Goal: Transaction & Acquisition: Purchase product/service

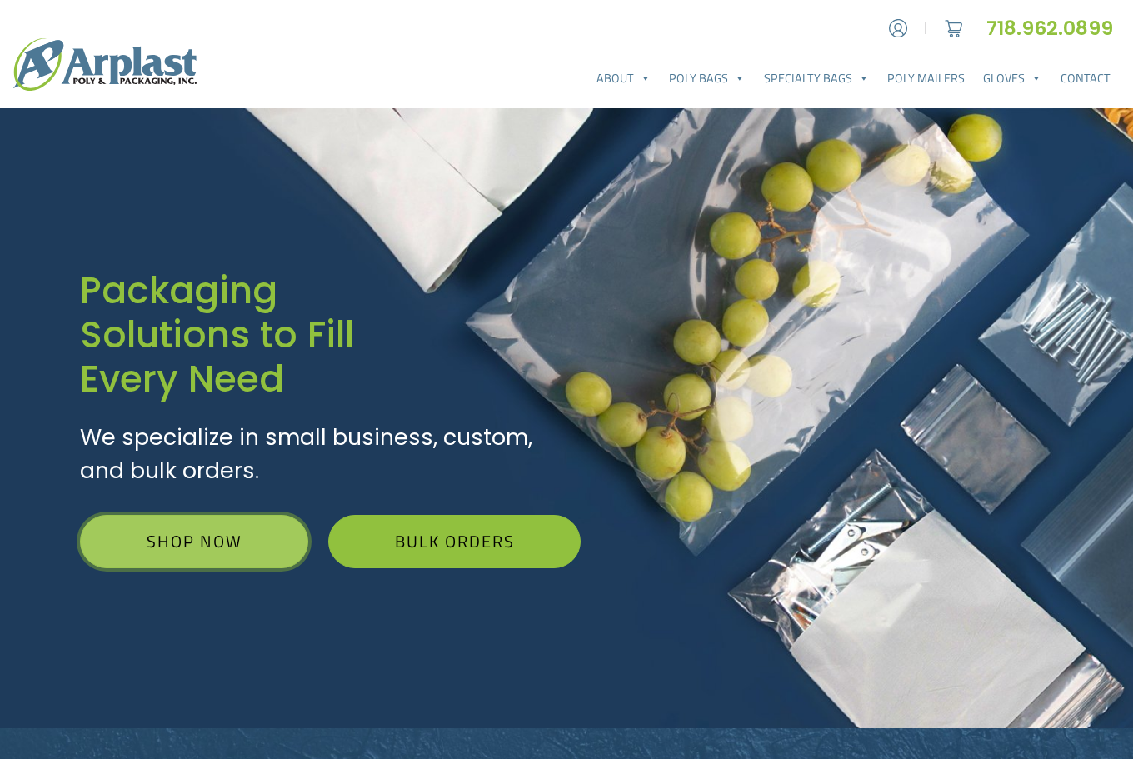
click at [178, 534] on link "Shop Now" at bounding box center [194, 541] width 228 height 53
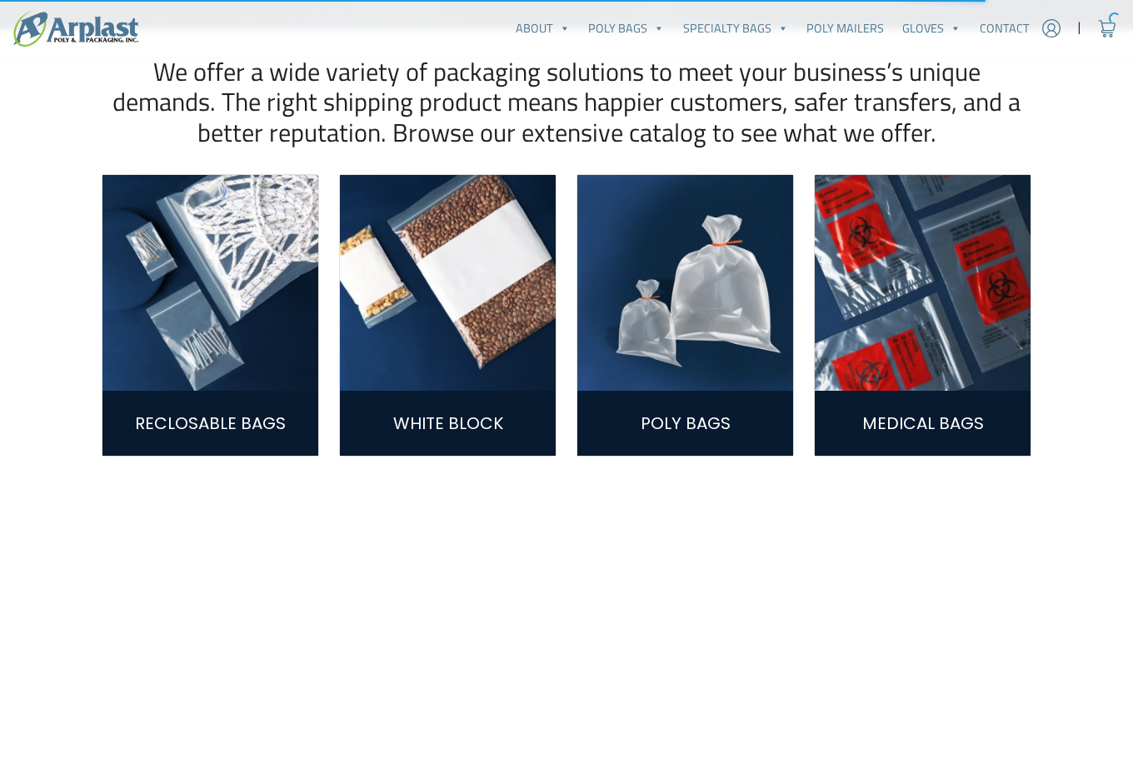
scroll to position [417, 0]
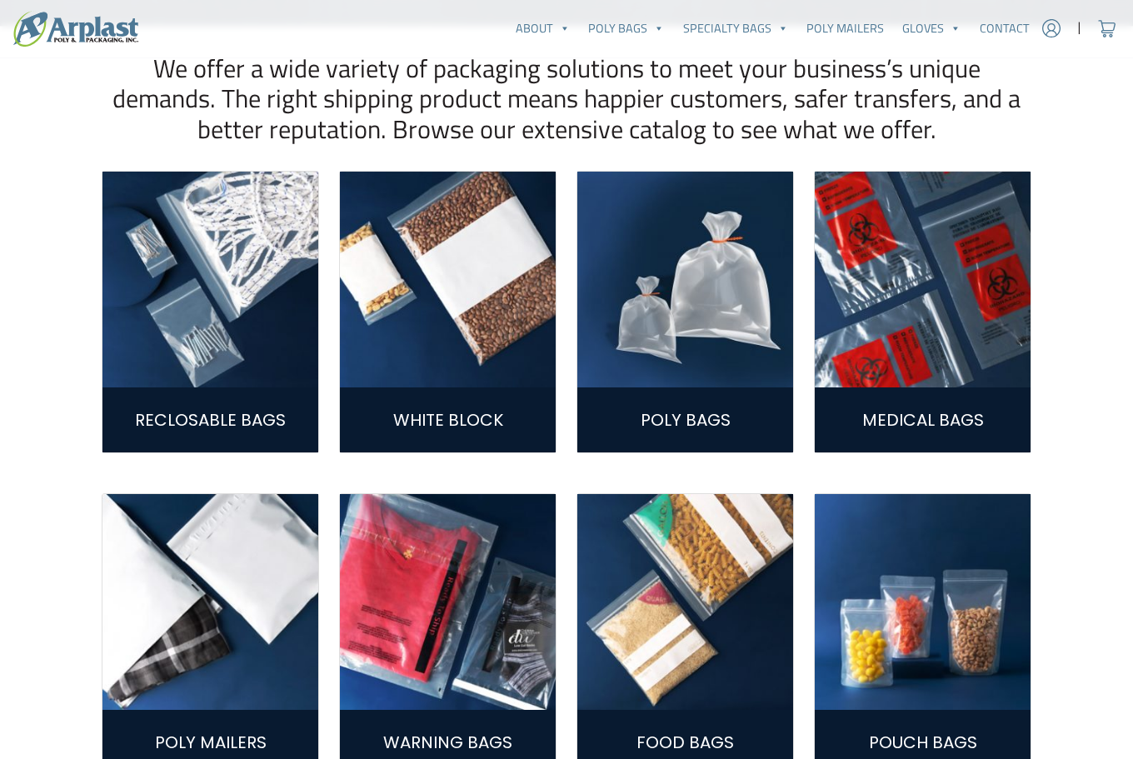
click at [202, 282] on img at bounding box center [210, 280] width 216 height 216
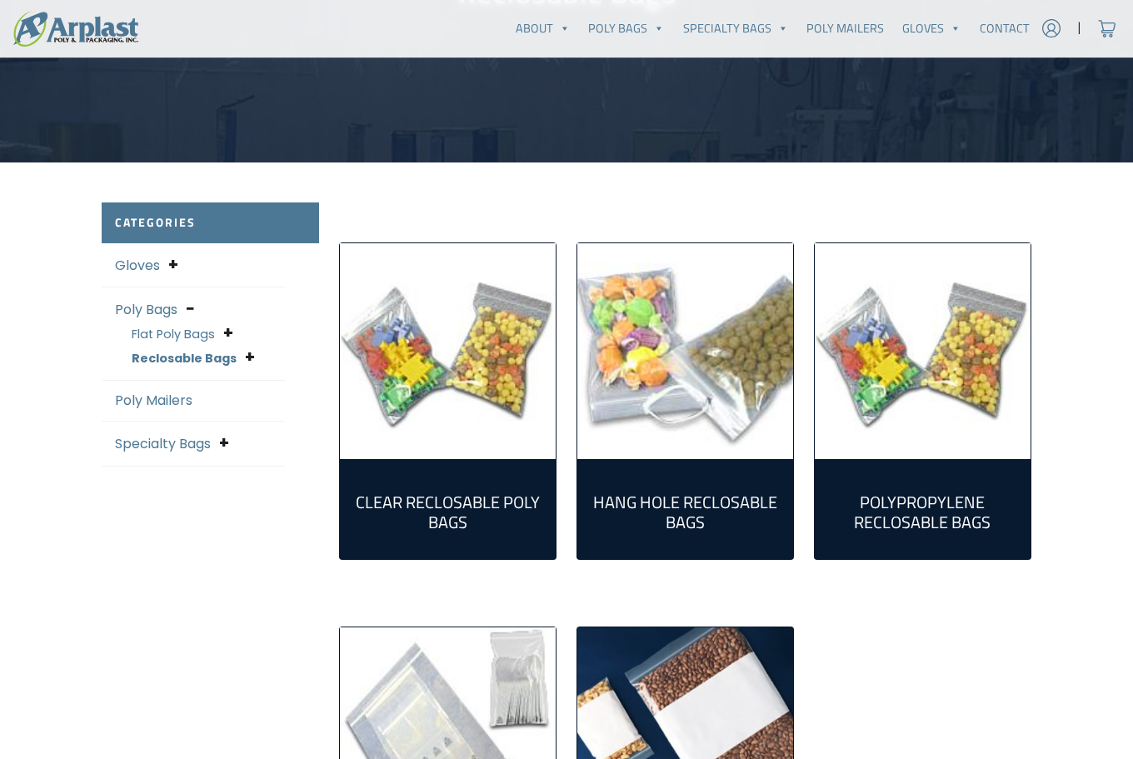
scroll to position [250, 0]
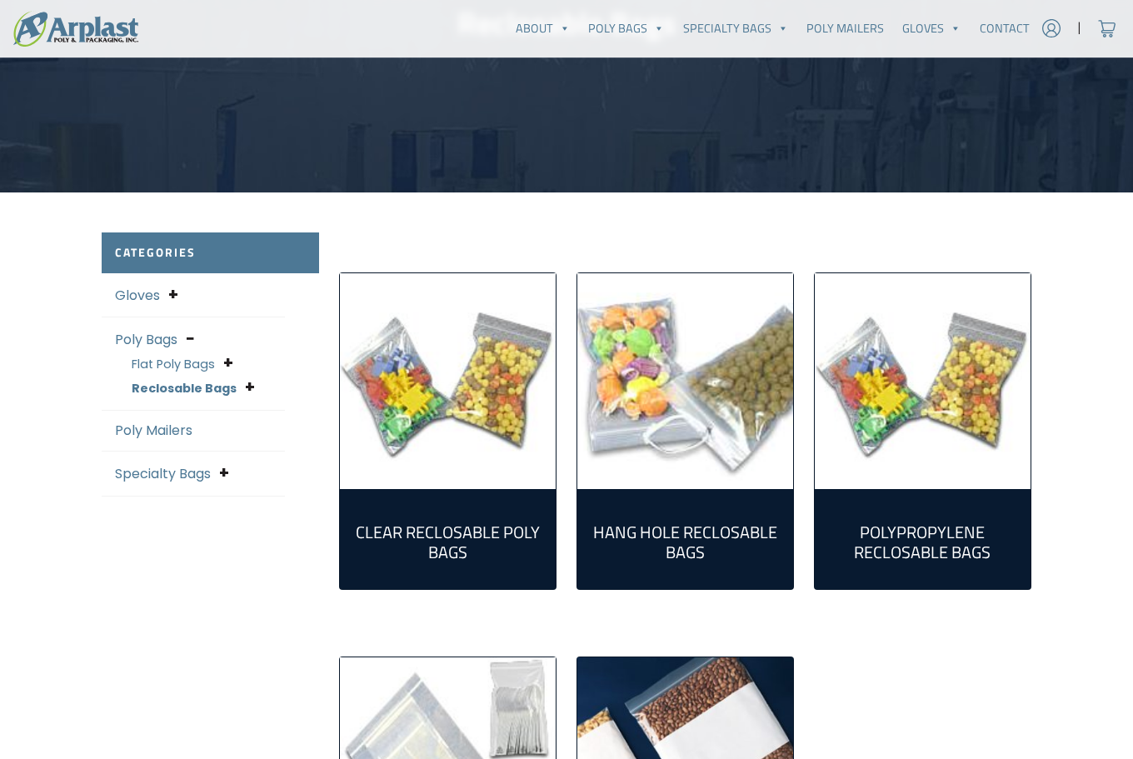
click at [489, 236] on div "Clear Reclosable Poly Bags (86) Hang Hole Reclosable Bags (17) Polypropylene Re…" at bounding box center [685, 616] width 712 height 768
click at [474, 347] on img "Visit product category Clear Reclosable Poly Bags" at bounding box center [448, 381] width 216 height 216
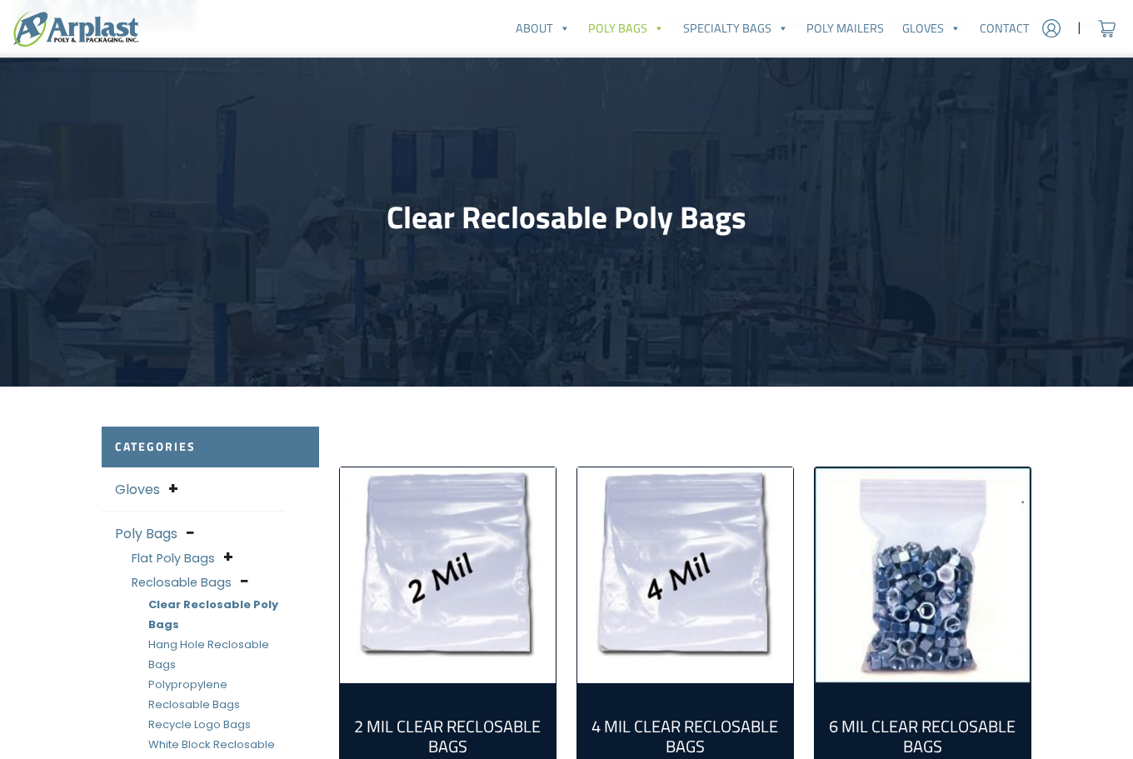
scroll to position [333, 0]
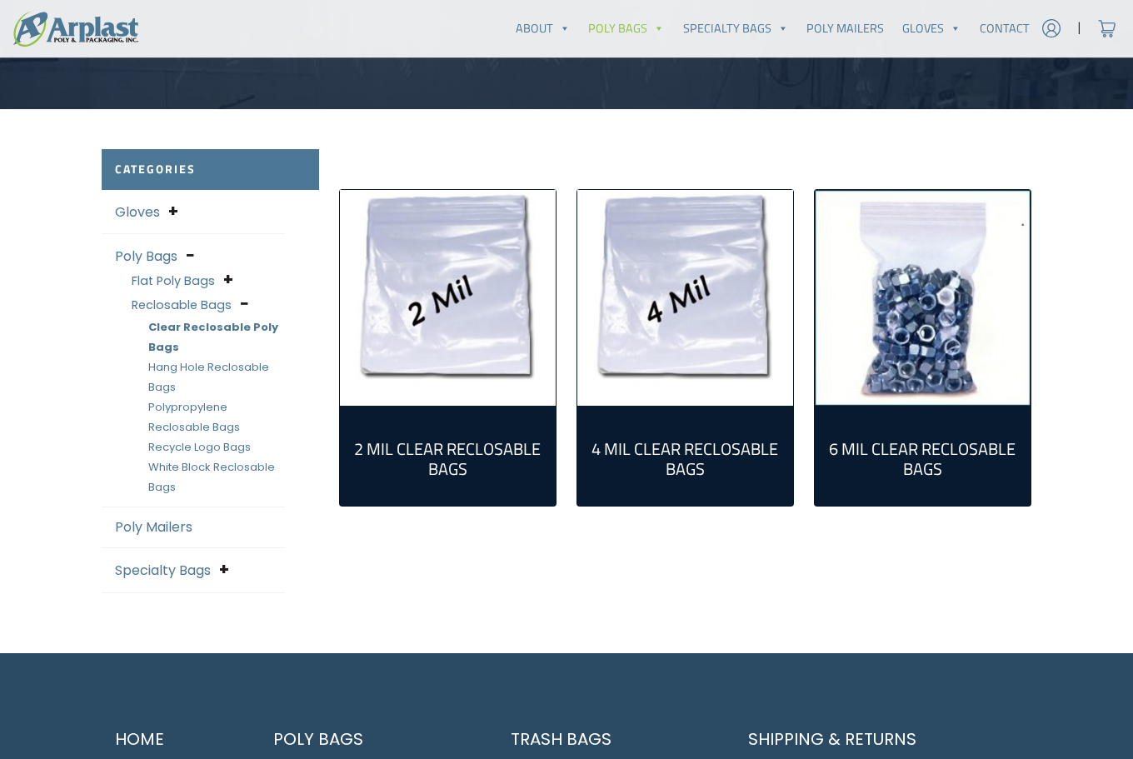
click at [487, 308] on img "Visit product category 2 Mil Clear Reclosable Bags" at bounding box center [448, 298] width 216 height 216
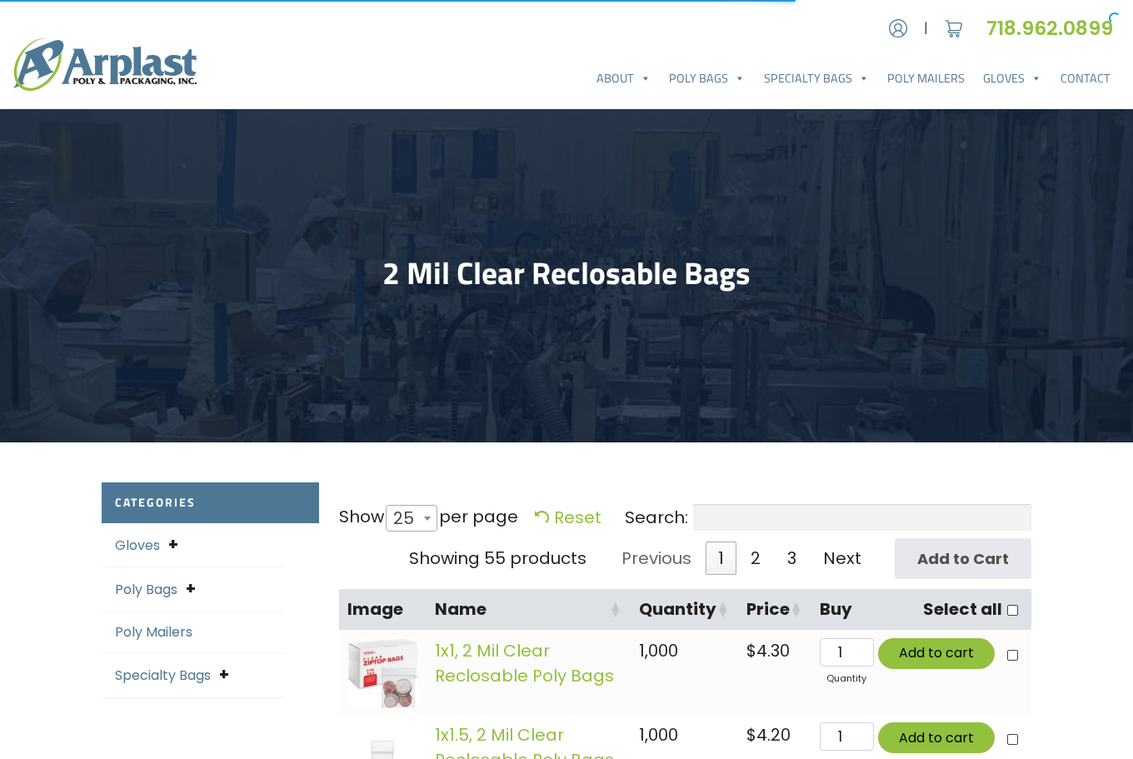
select select "25"
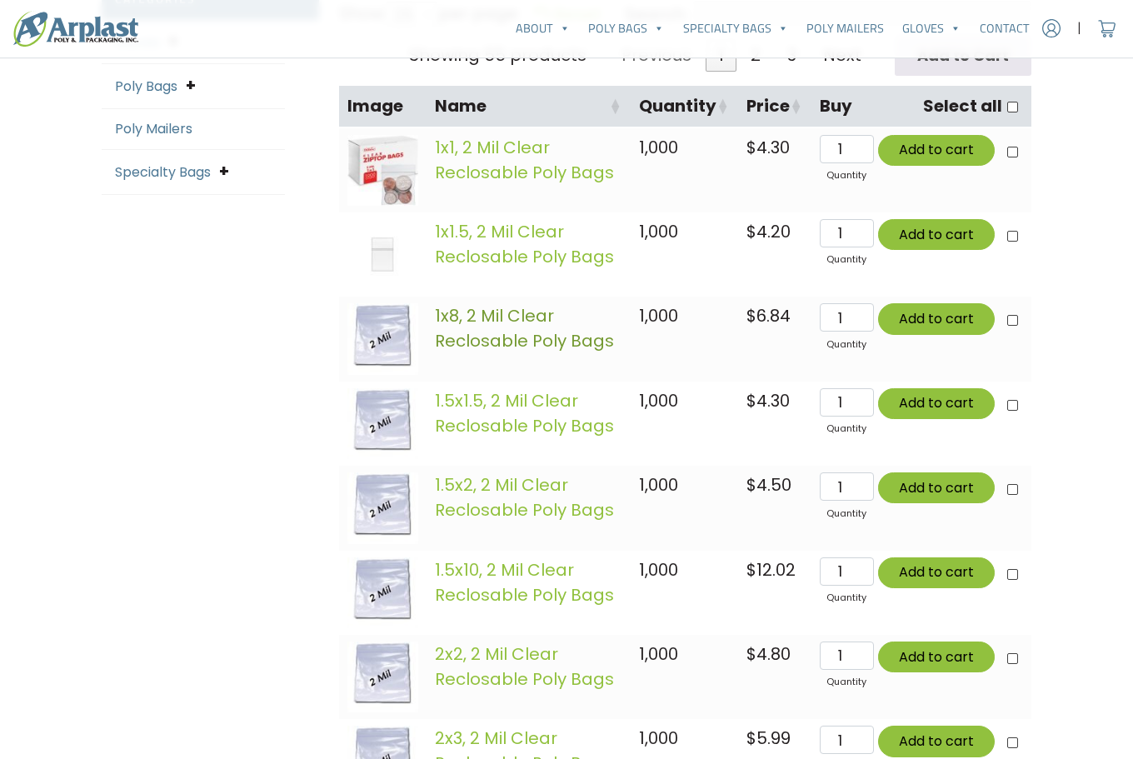
scroll to position [583, 0]
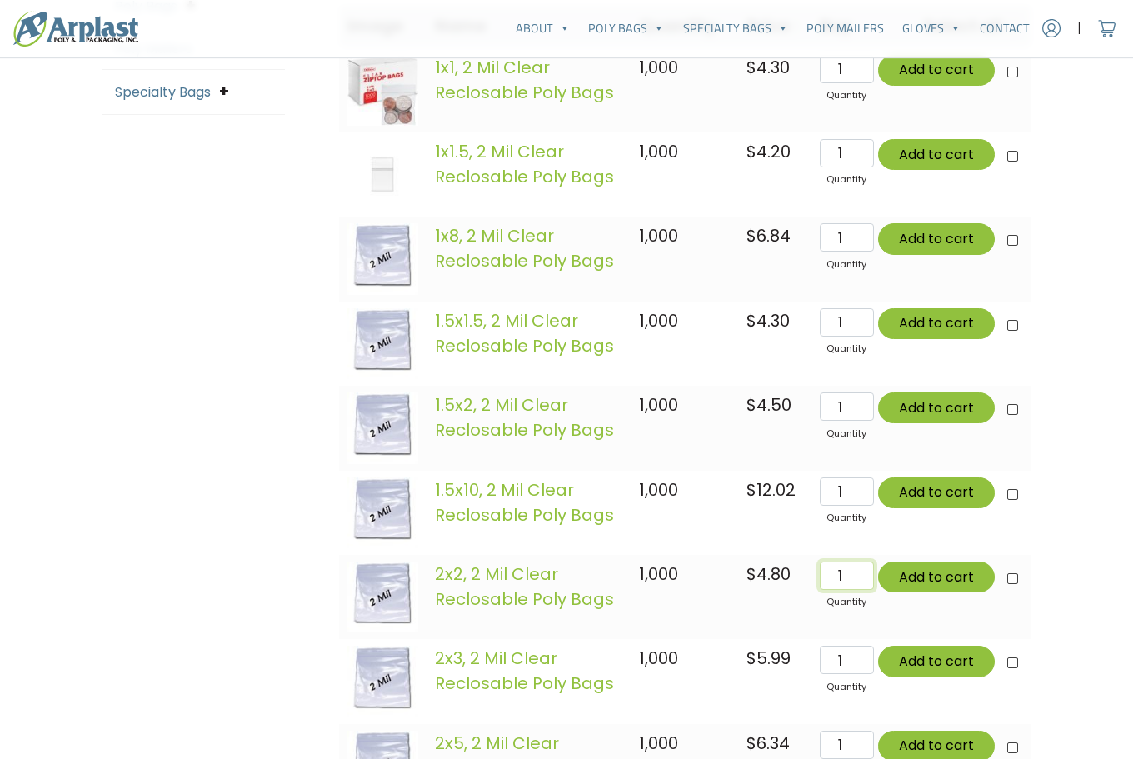
click at [846, 574] on input "1" at bounding box center [847, 576] width 54 height 28
type input "2"
click at [866, 569] on input "2" at bounding box center [847, 576] width 54 height 28
type input "Add 2 items for $9.60"
checkbox input"] "true"
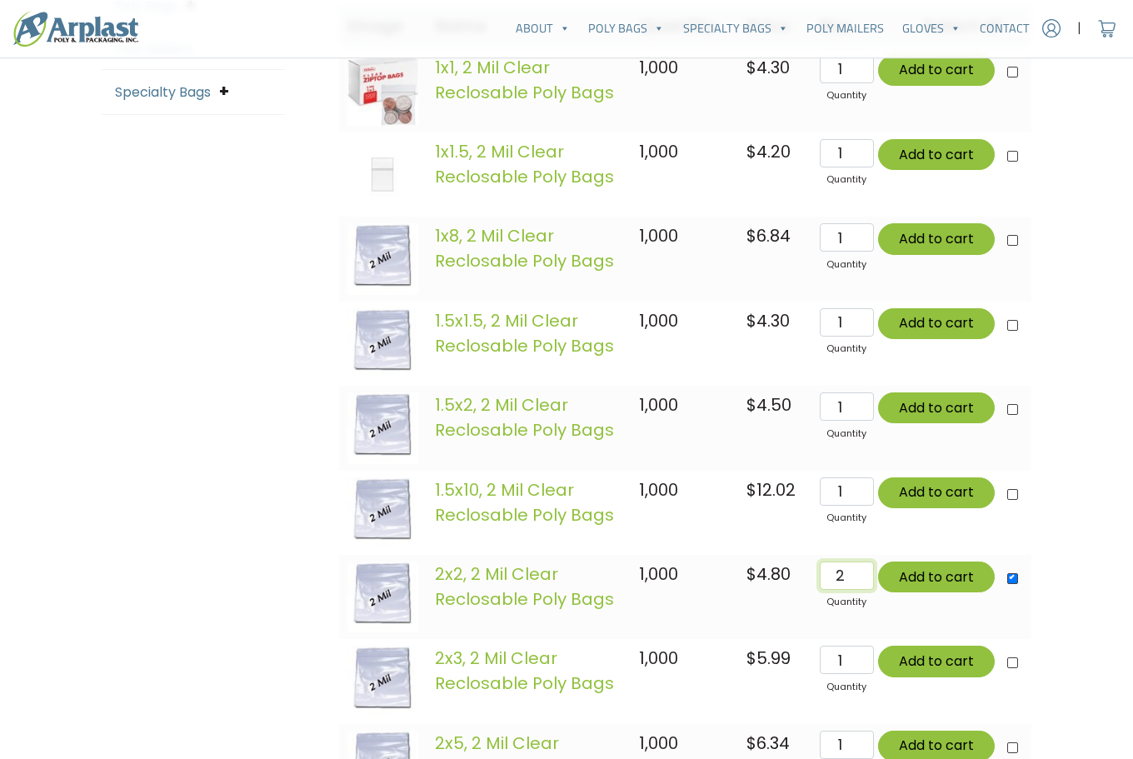
type input "Add 2 items for $9.60"
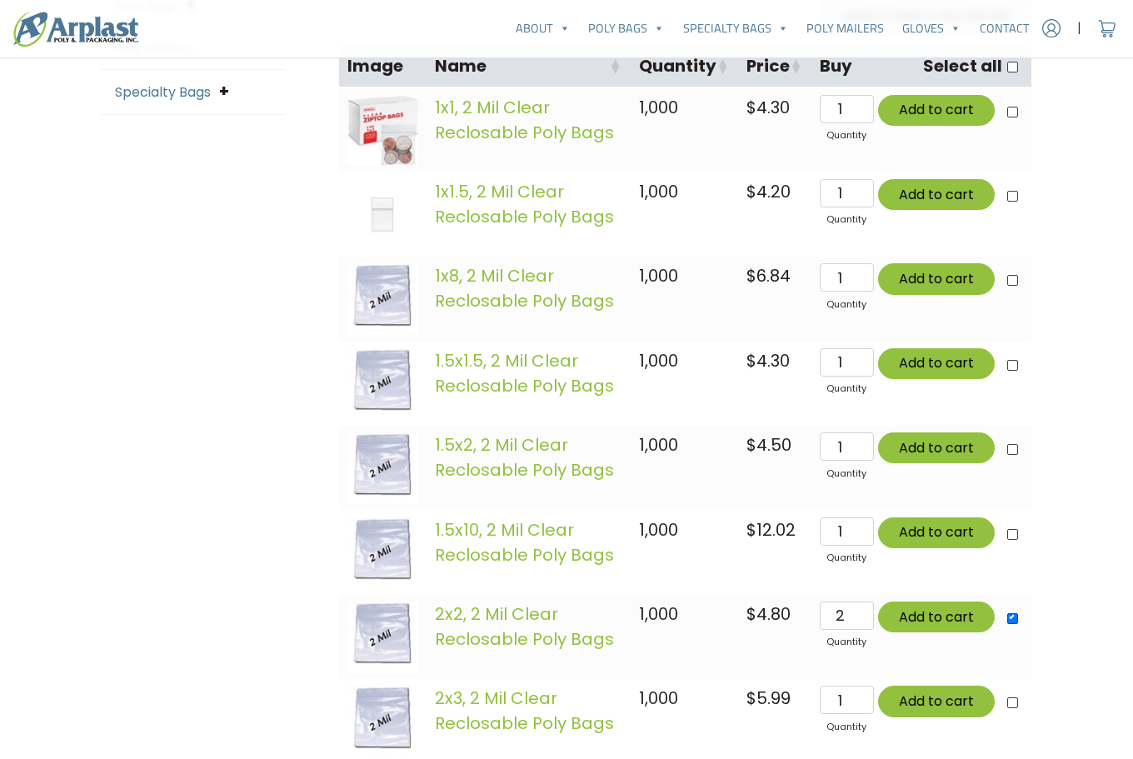
click at [866, 569] on td "1.5x10, 2 Mil Clear Reclosable Poly Bags quantity 1 Add to cart" at bounding box center [921, 553] width 220 height 84
type input "3"
click at [866, 612] on input "3" at bounding box center [847, 616] width 54 height 28
type input "Add 3 items for $14.40"
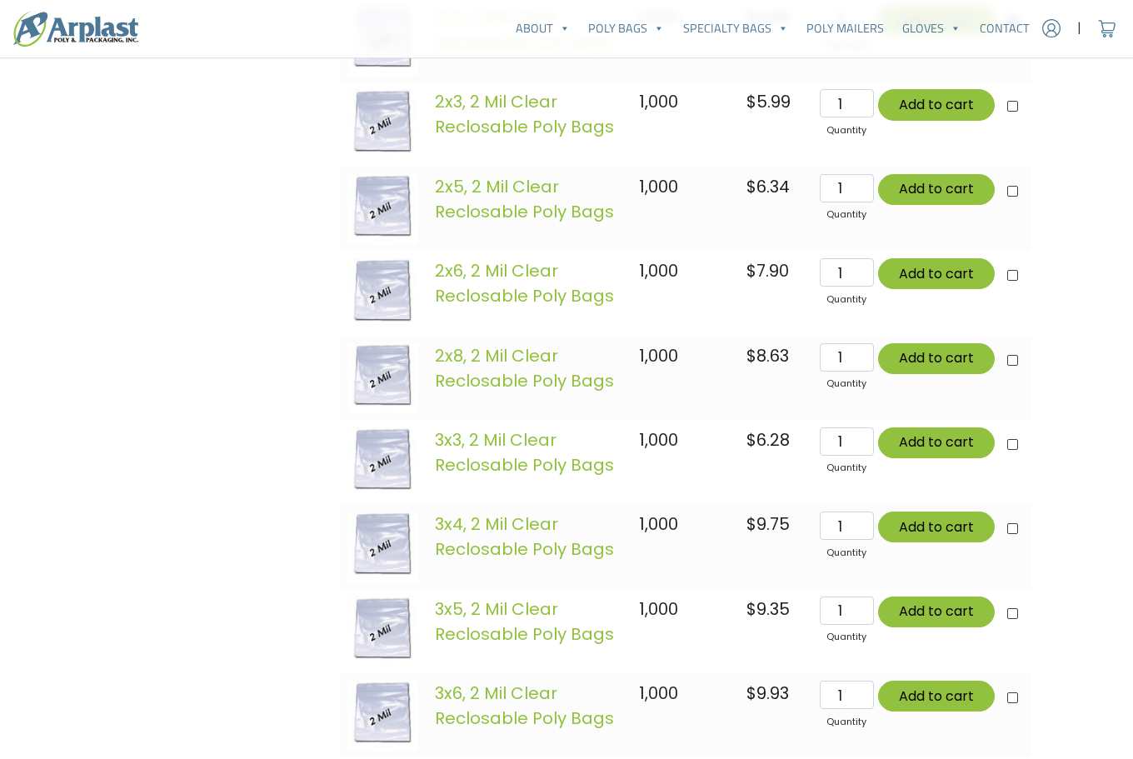
scroll to position [1083, 0]
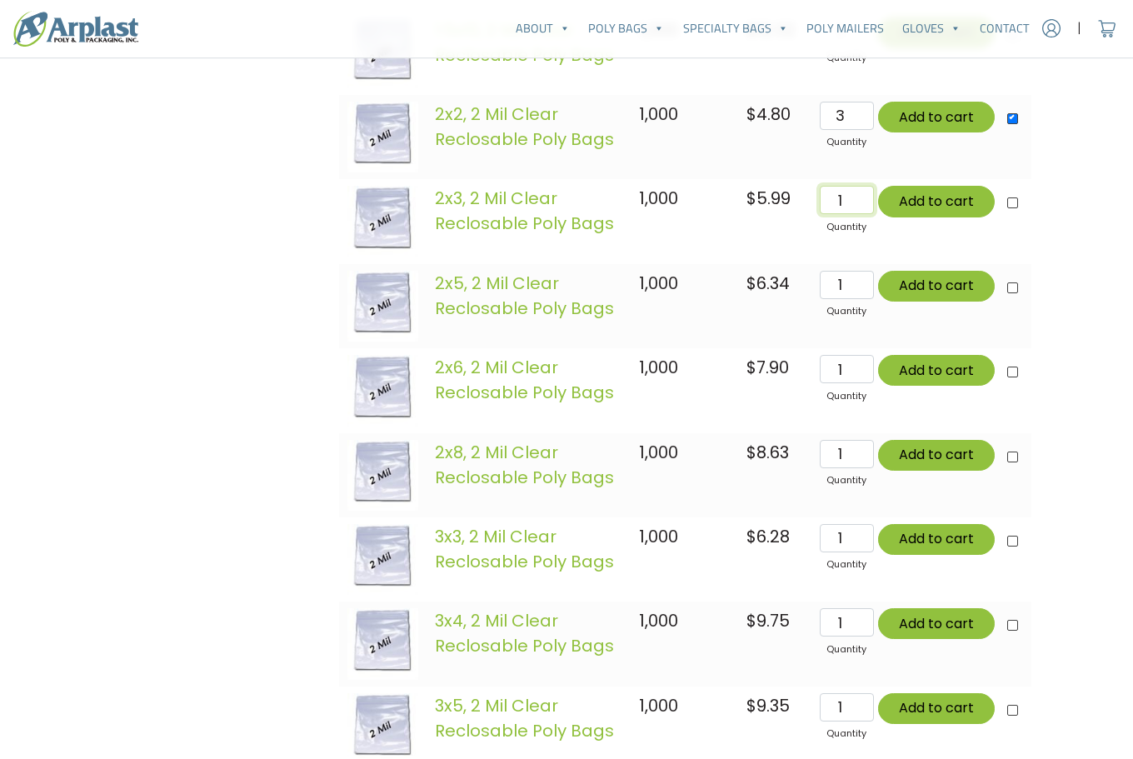
drag, startPoint x: 854, startPoint y: 212, endPoint x: 836, endPoint y: 207, distance: 18.4
click at [836, 207] on input "1" at bounding box center [847, 200] width 54 height 28
type input "3"
type input "Add 6 items for $32.37"
checkbox input"] "true"
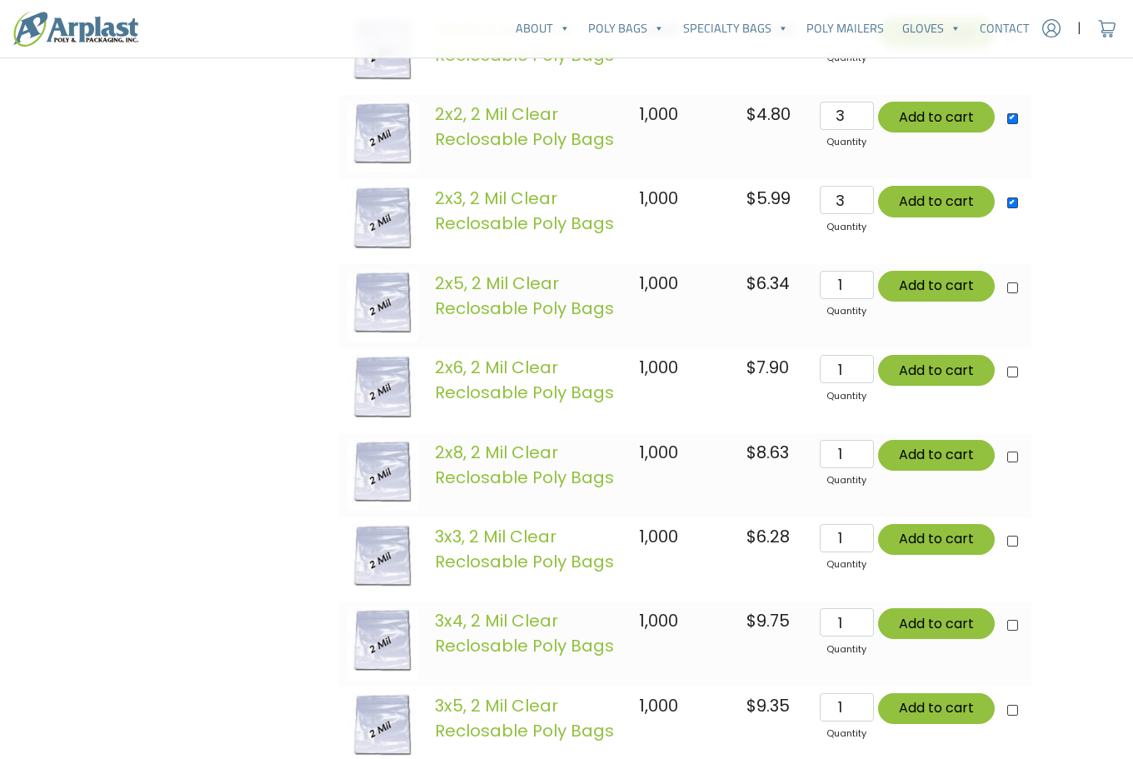
type input "Add 6 items for $32.37"
click at [1060, 207] on div "Account | Cart 718.962.0899" at bounding box center [566, 608] width 1133 height 3383
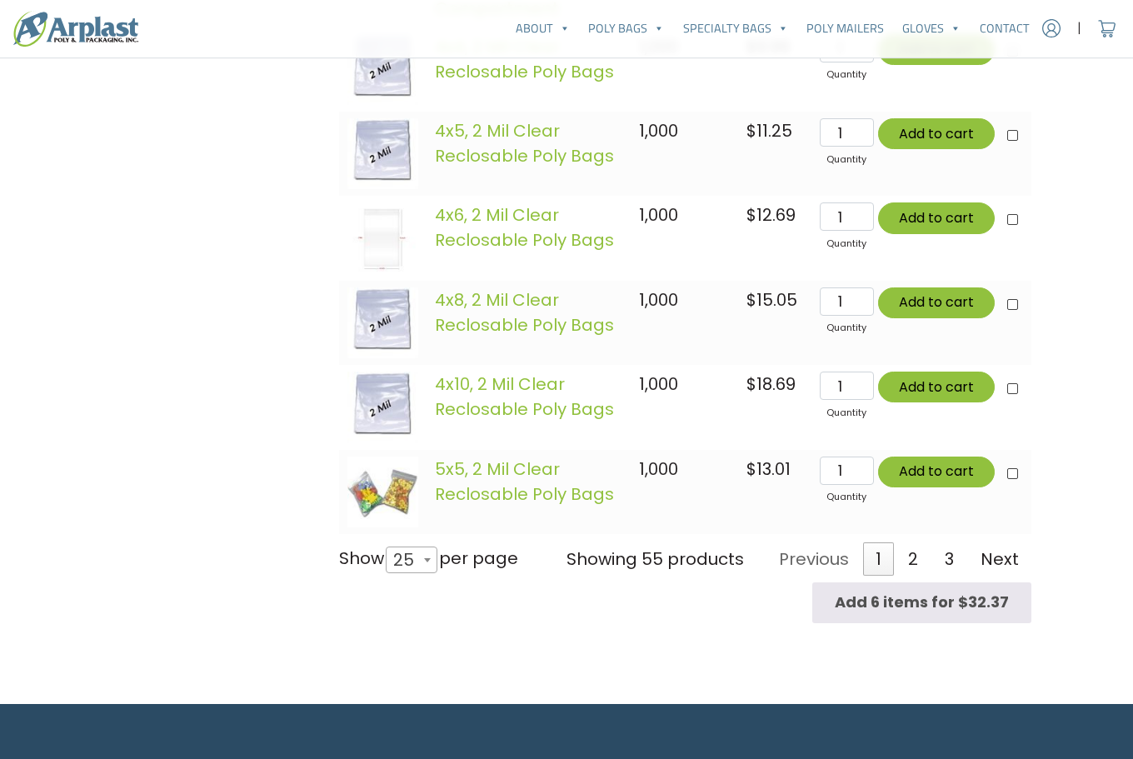
scroll to position [2416, 0]
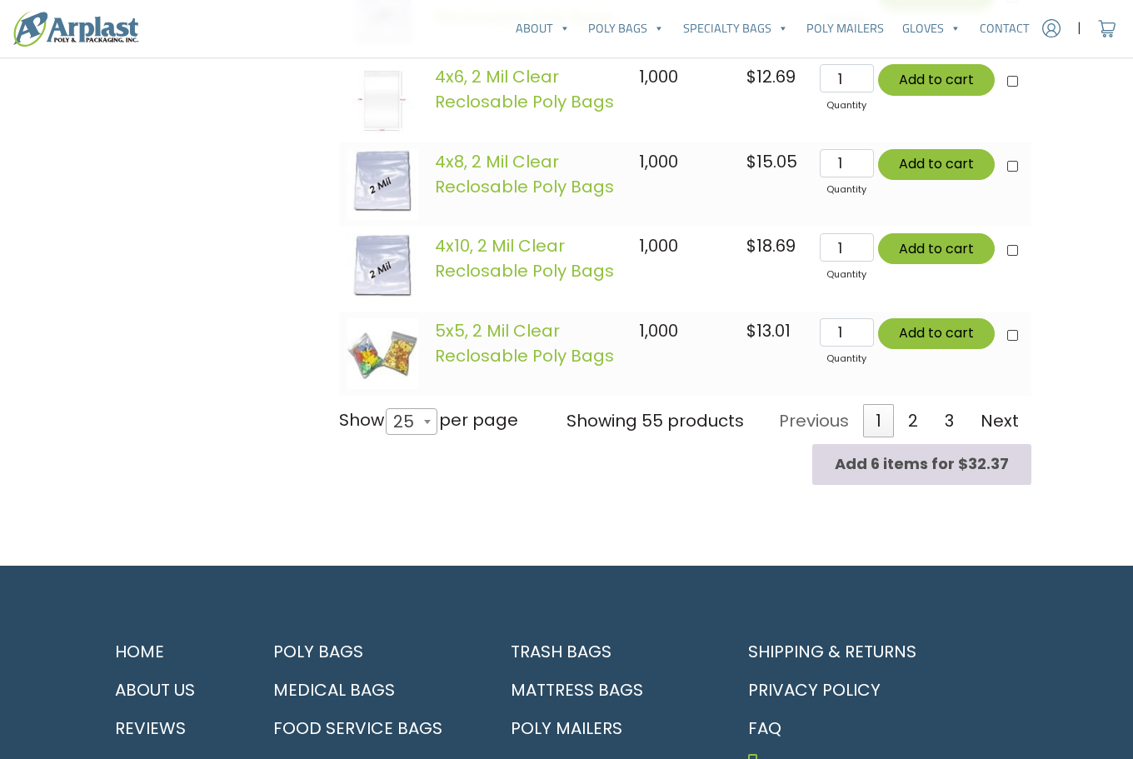
click at [933, 474] on input "Add 6 items for $32.37" at bounding box center [921, 464] width 219 height 41
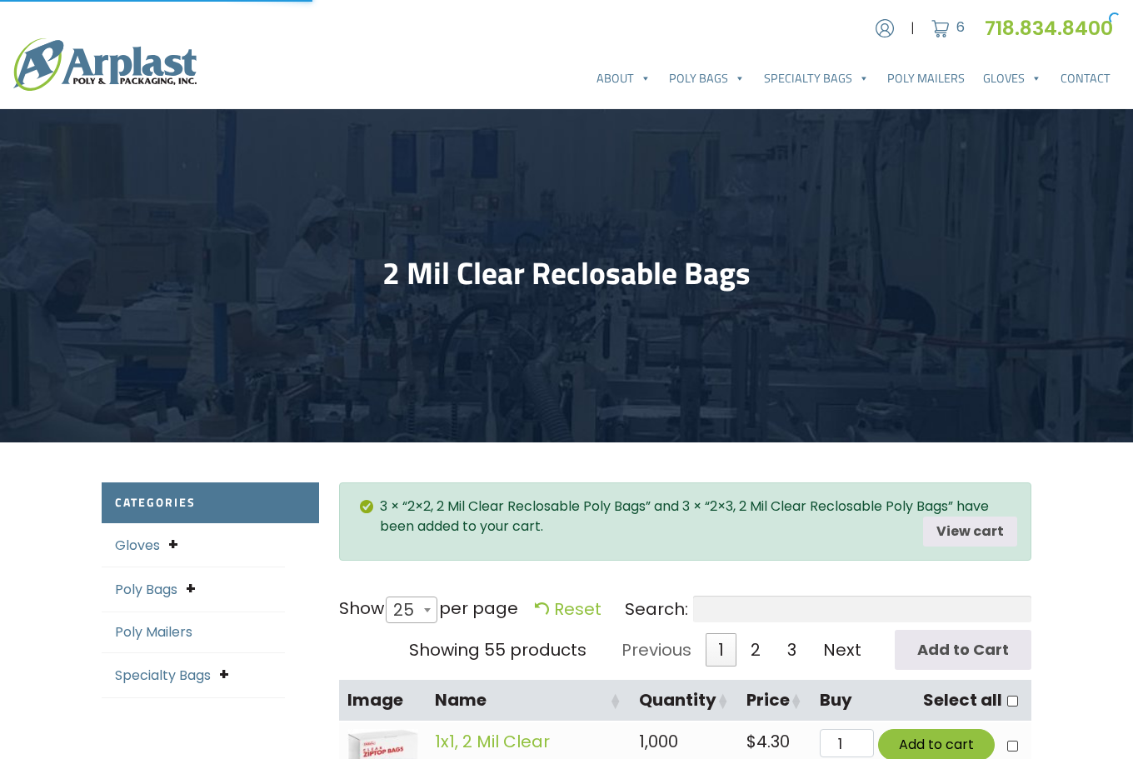
select select "25"
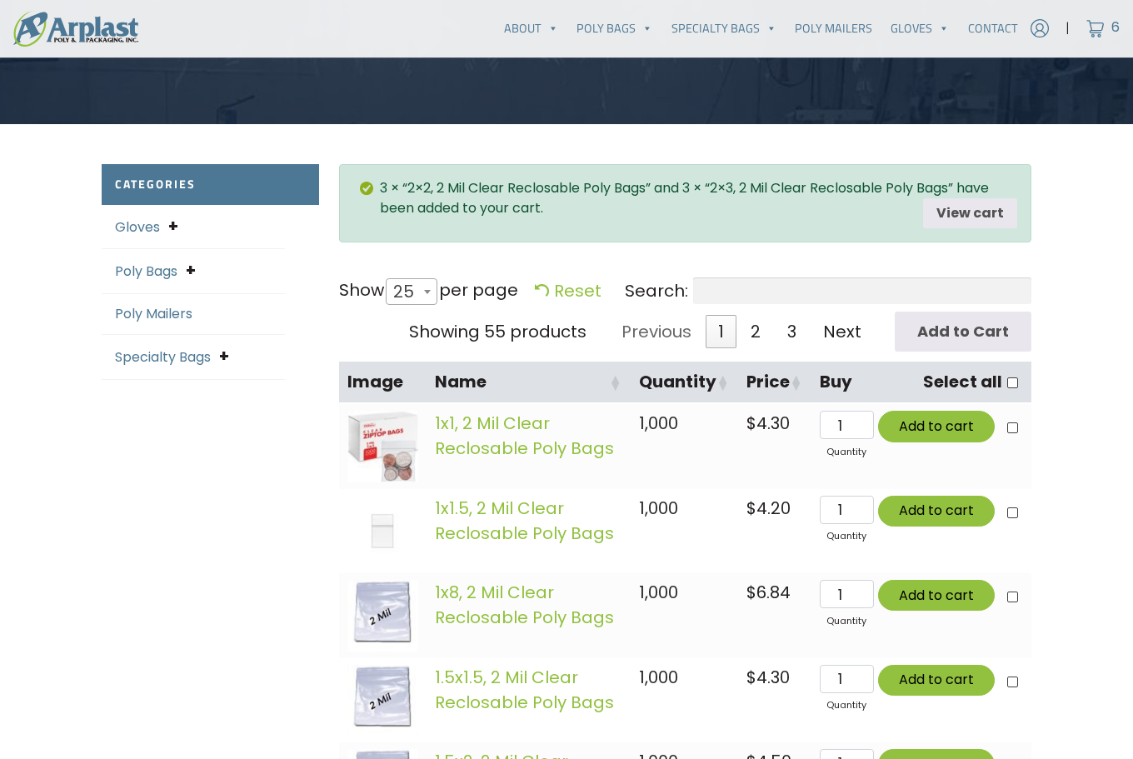
scroll to position [333, 0]
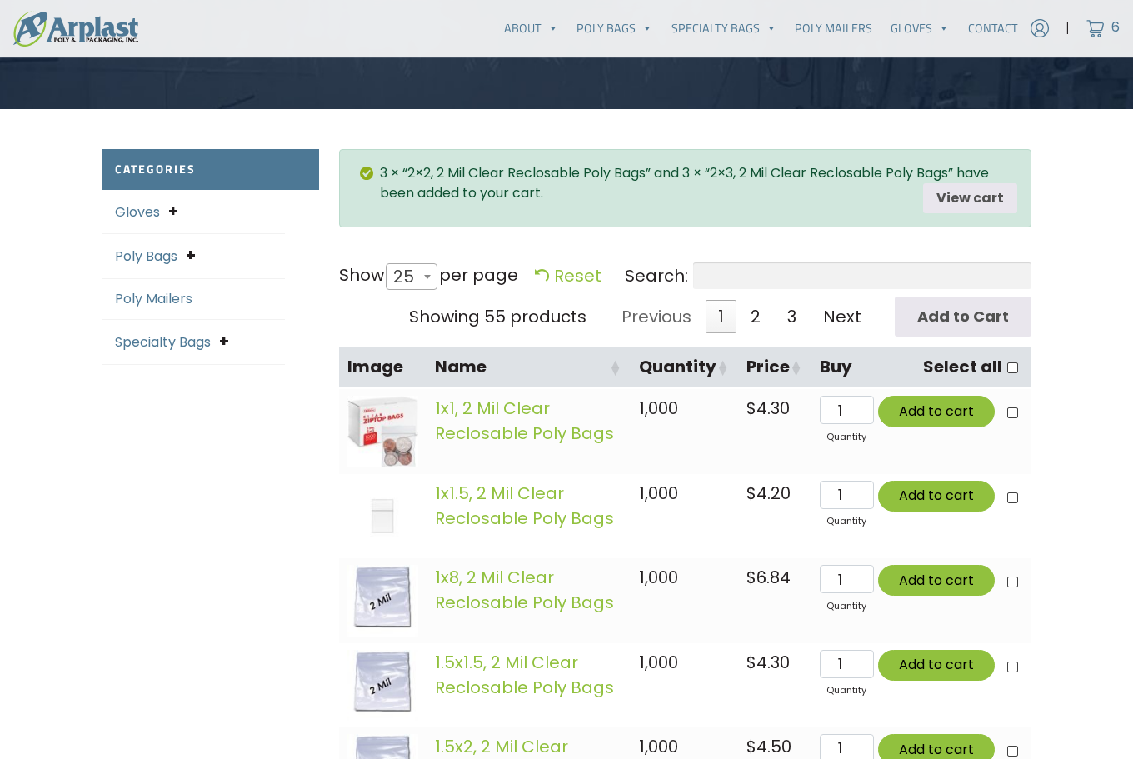
click at [904, 274] on input "Search:" at bounding box center [862, 275] width 338 height 27
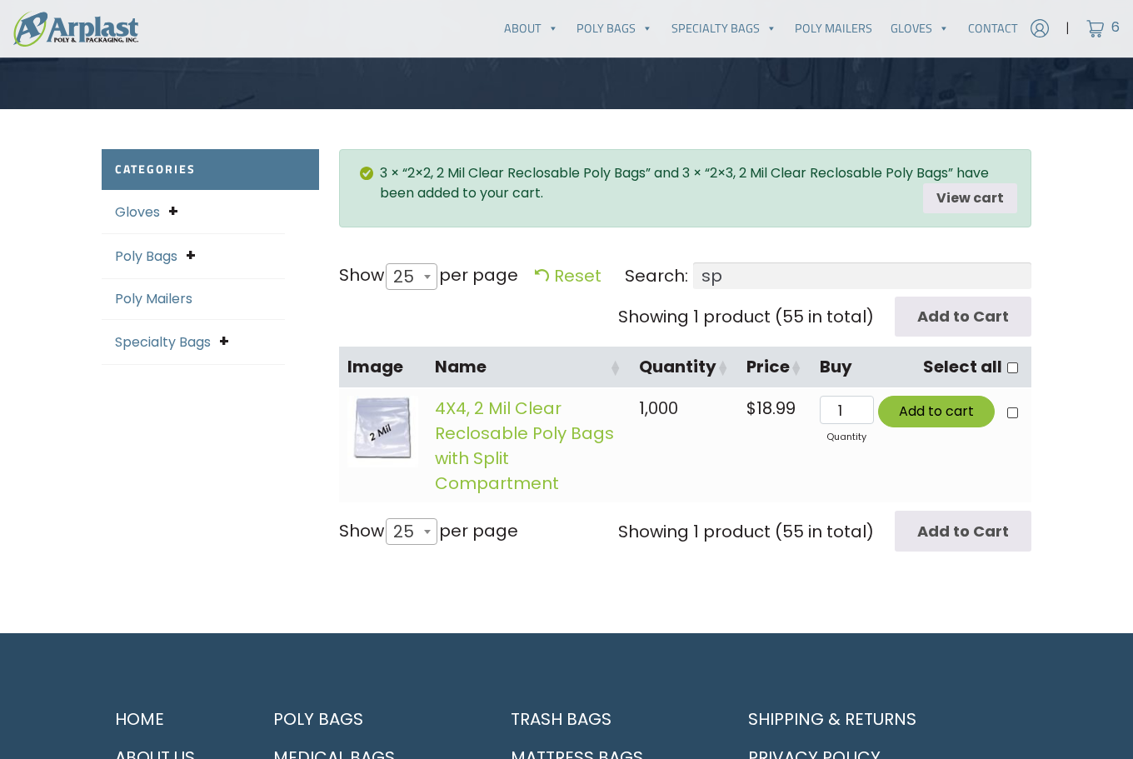
type input "s"
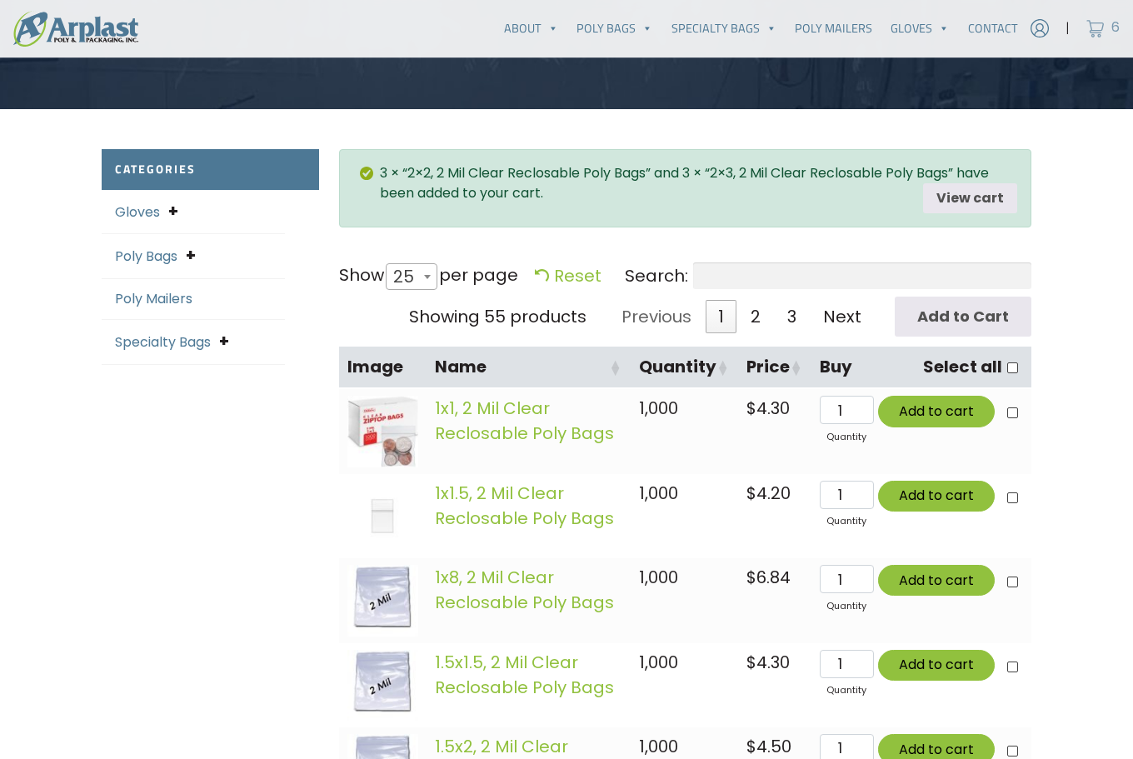
click at [1092, 27] on img at bounding box center [1095, 28] width 25 height 25
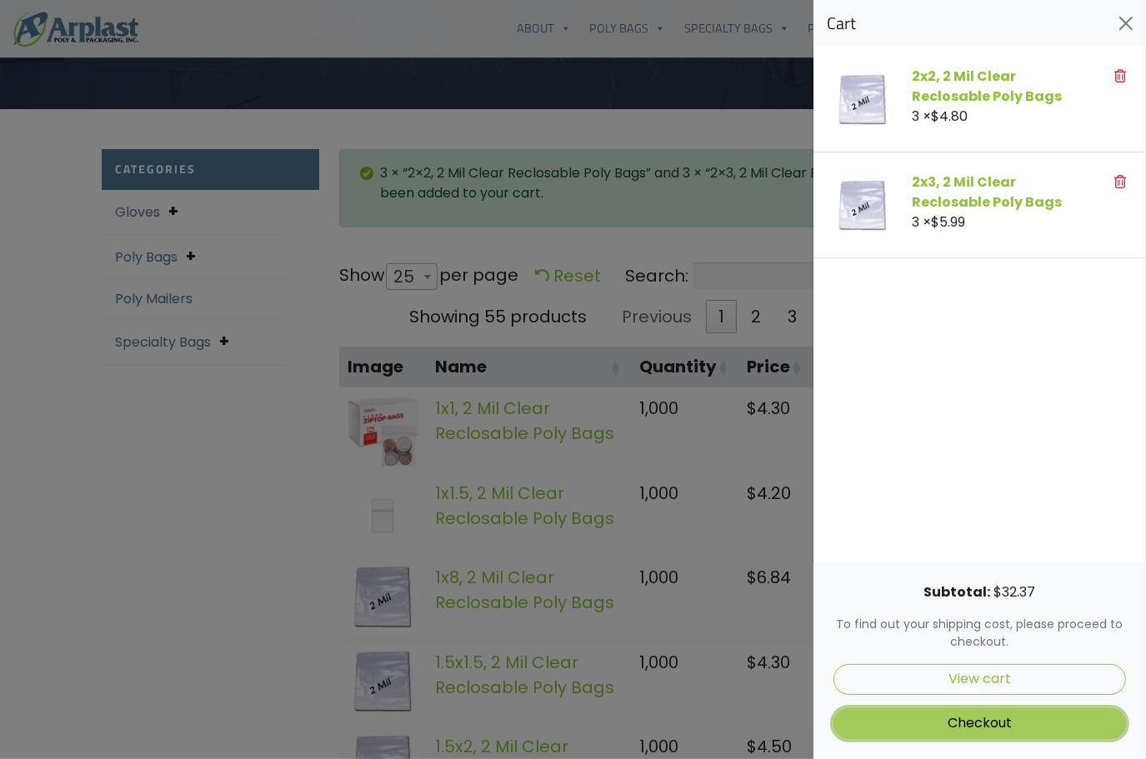
click at [1051, 726] on link "Checkout" at bounding box center [979, 723] width 292 height 31
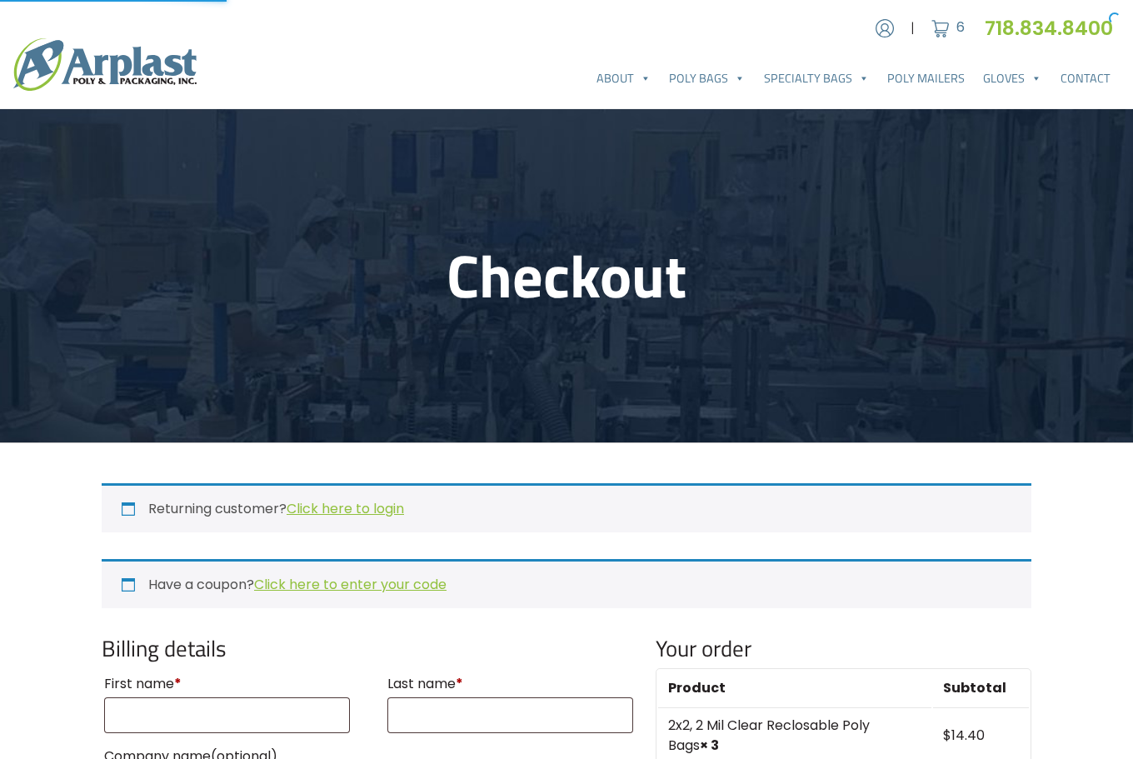
select select "NJ"
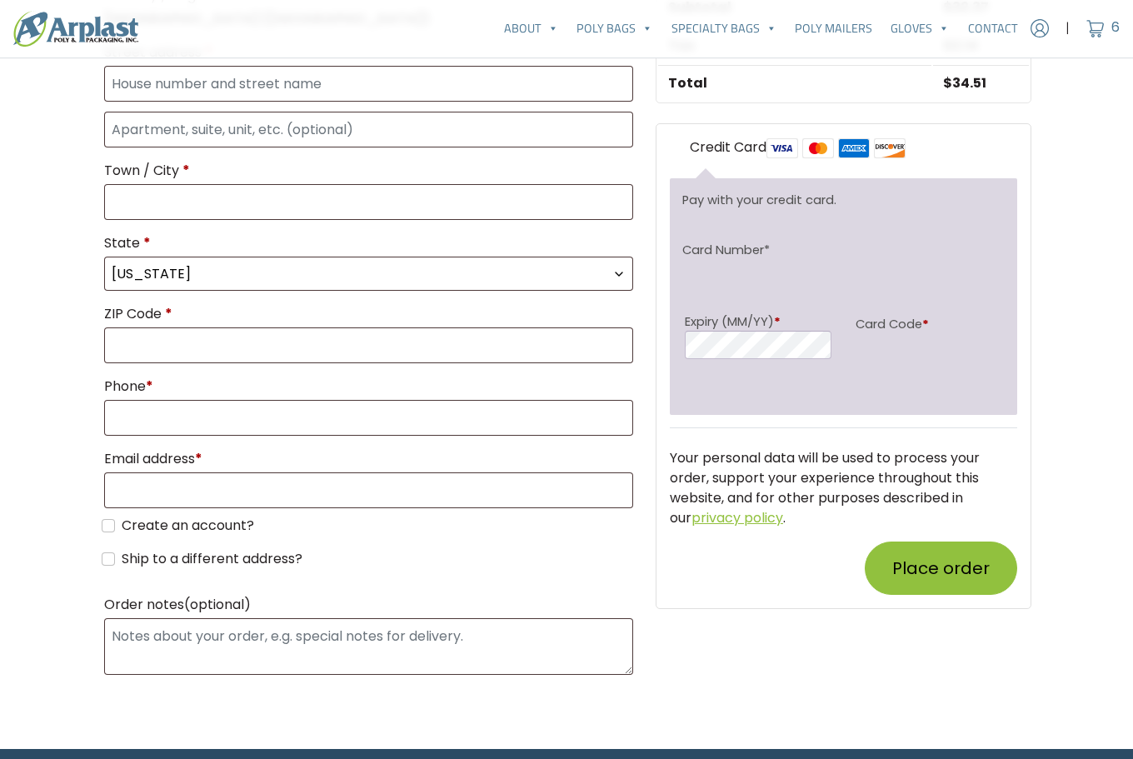
scroll to position [417, 0]
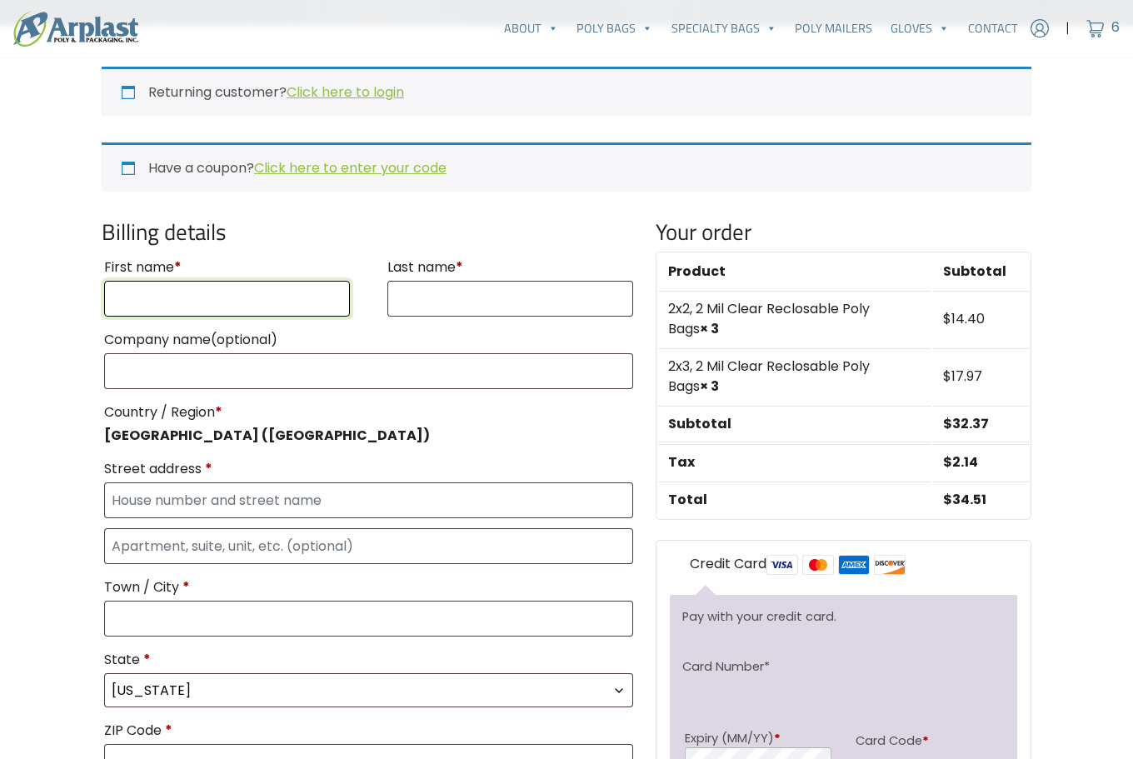
click at [213, 298] on input "First name *" at bounding box center [227, 299] width 246 height 36
type input "YOSSI"
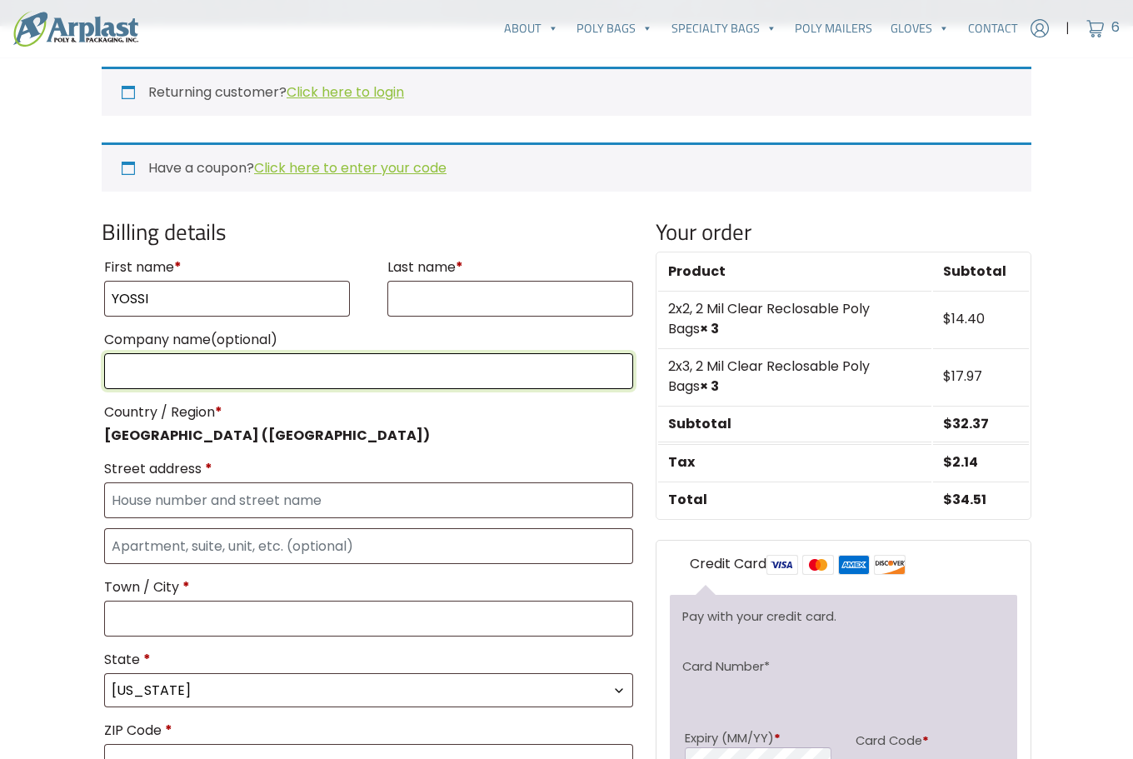
type input "DOVES BY [PERSON_NAME]"
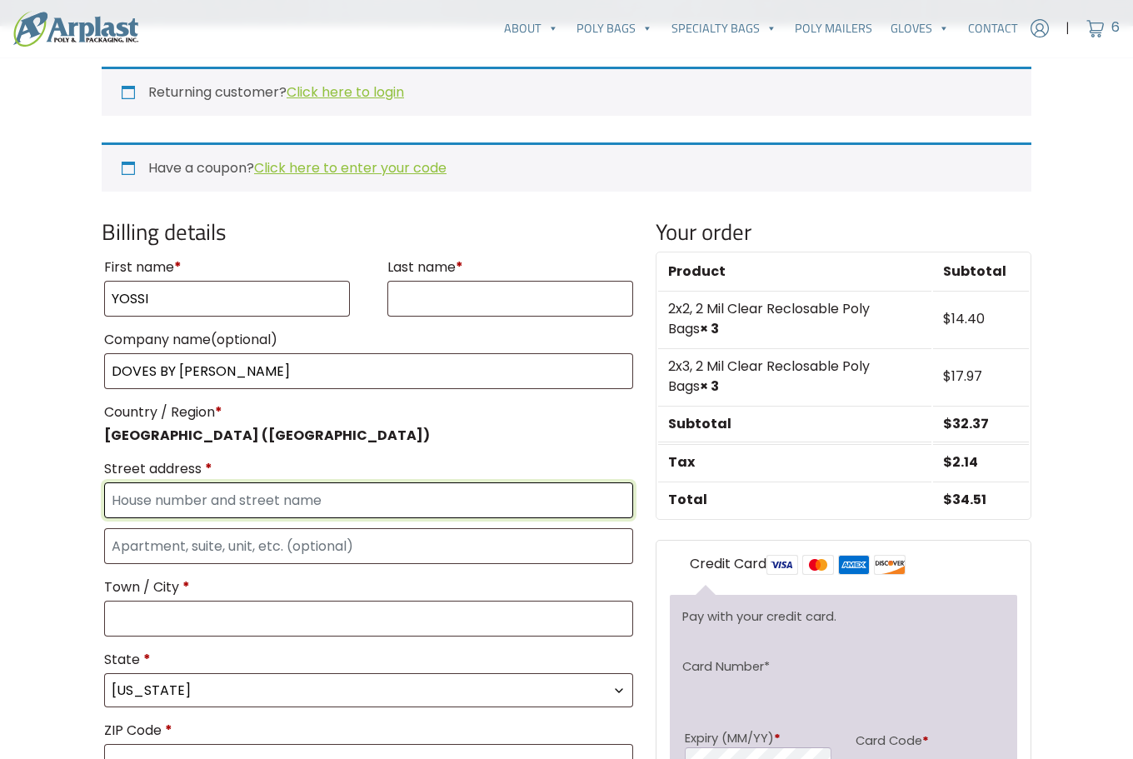
type input "[STREET_ADDRESS]"
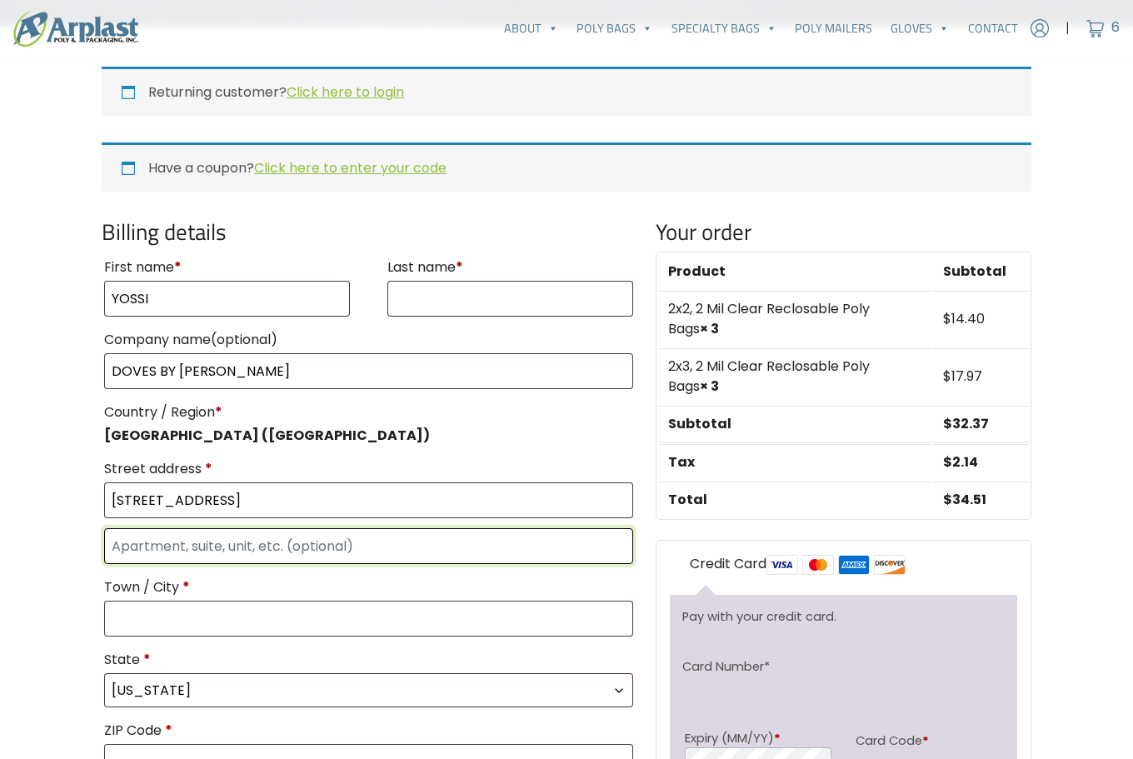
type input "-"
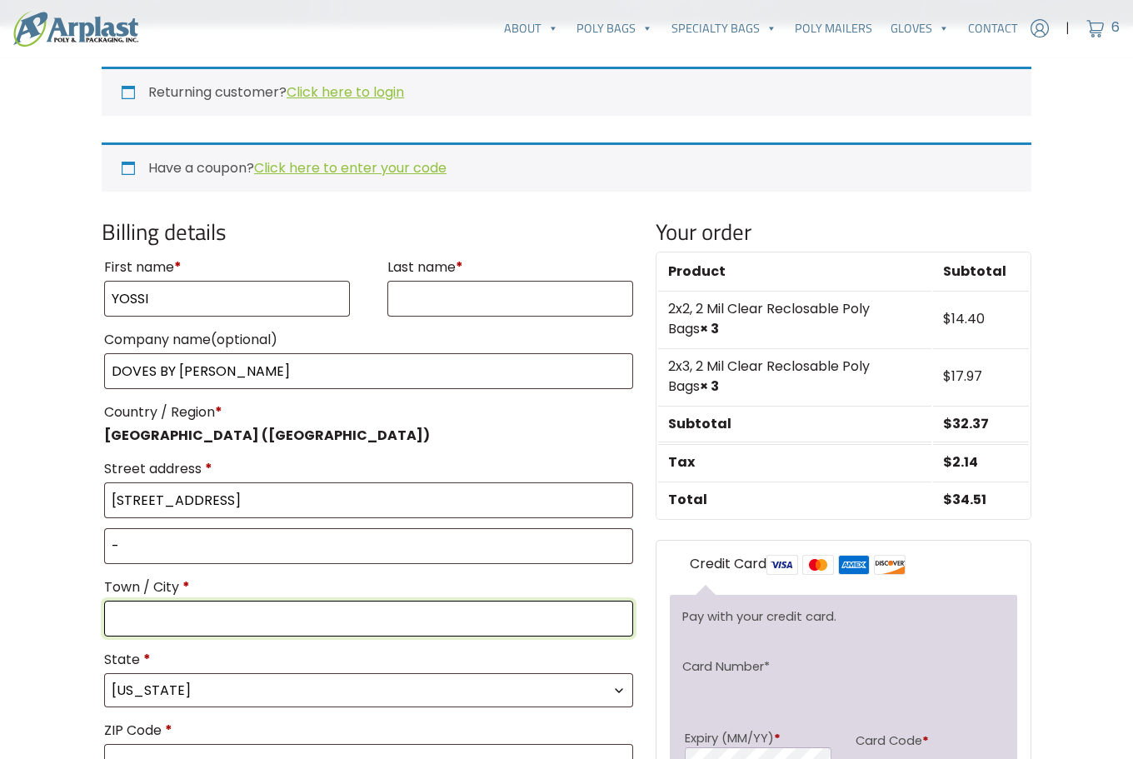
type input "GREAT NECK"
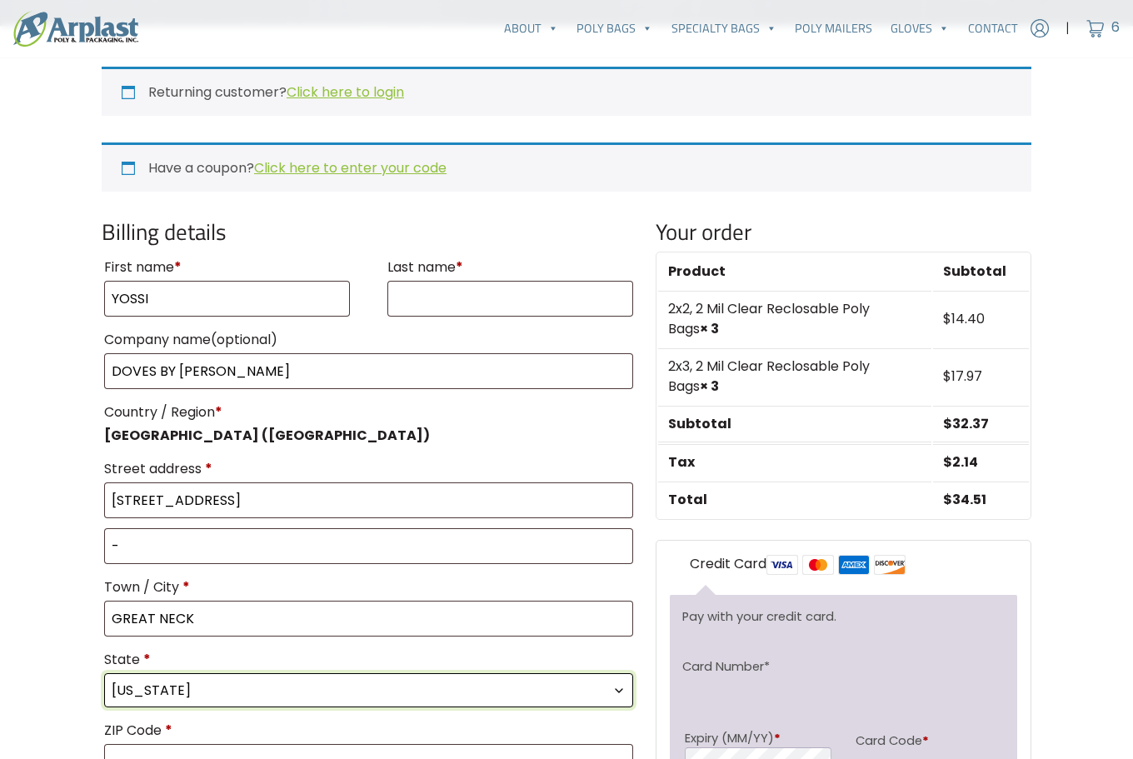
select select "NY"
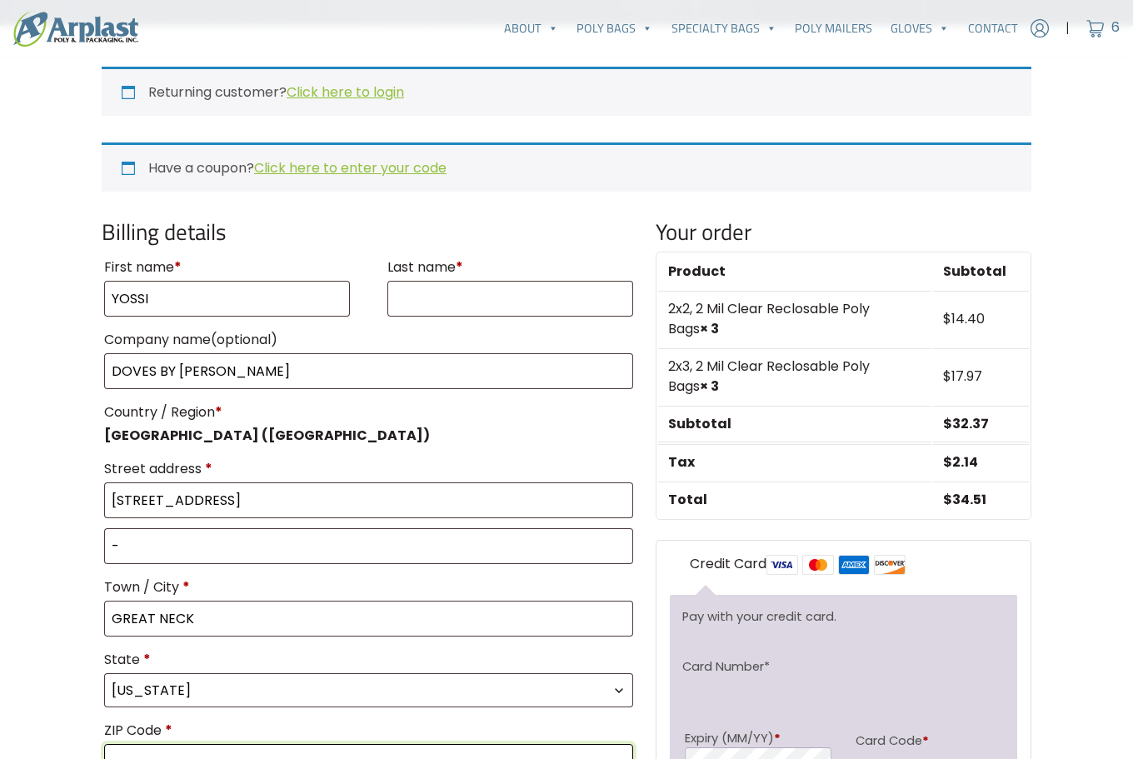
type input "11021"
type input "5165041346"
type input "[EMAIL_ADDRESS][DOMAIN_NAME]"
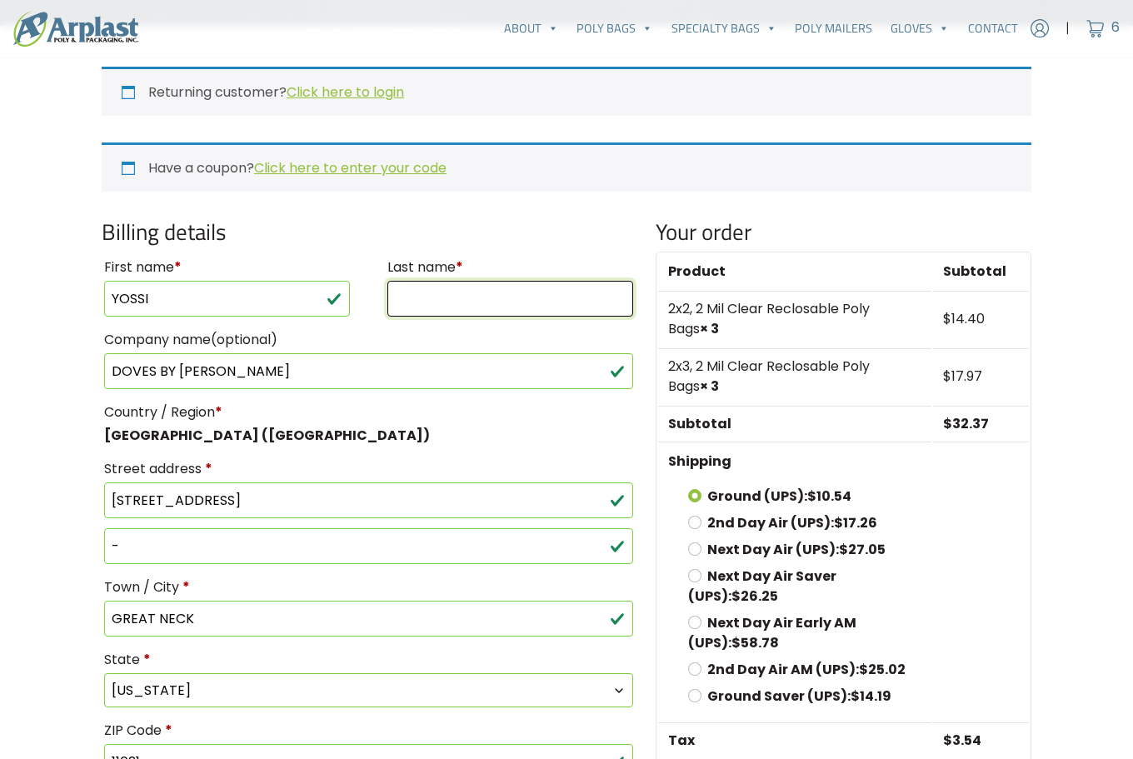
click at [463, 309] on input "Last name *" at bounding box center [510, 299] width 246 height 36
type input "[PERSON_NAME]"
click at [38, 408] on main "Checkout Returning customer? Click here to login If you have shopped with us be…" at bounding box center [566, 518] width 1133 height 1651
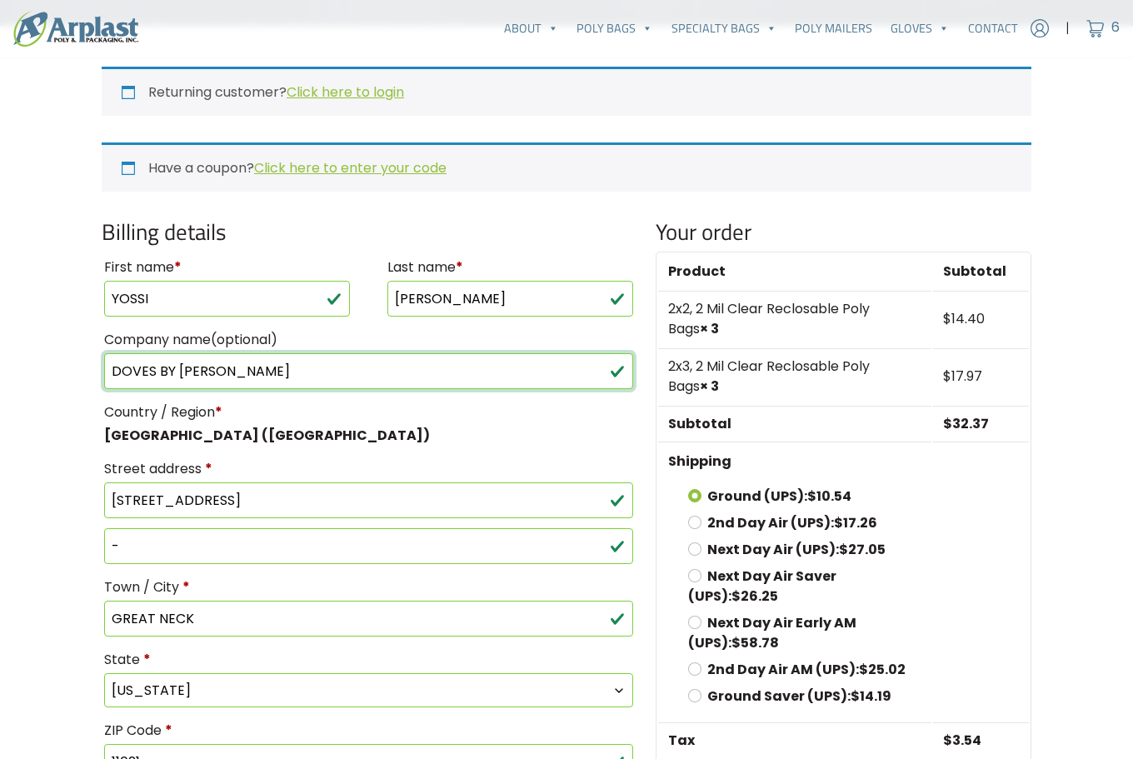
drag, startPoint x: 339, startPoint y: 358, endPoint x: 20, endPoint y: 340, distance: 319.6
click at [26, 341] on main "Checkout Returning customer? Click here to login If you have shopped with us be…" at bounding box center [566, 518] width 1133 height 1651
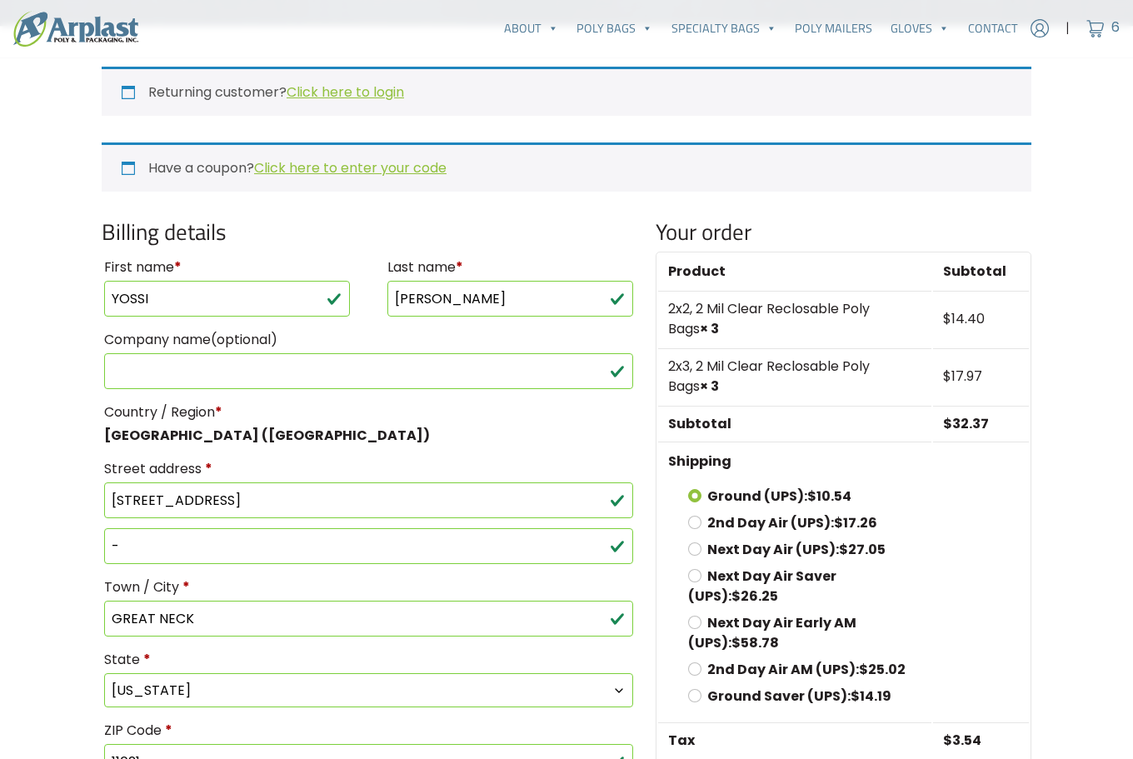
click at [20, 340] on main "Checkout Returning customer? Click here to login If you have shopped with us be…" at bounding box center [566, 518] width 1133 height 1651
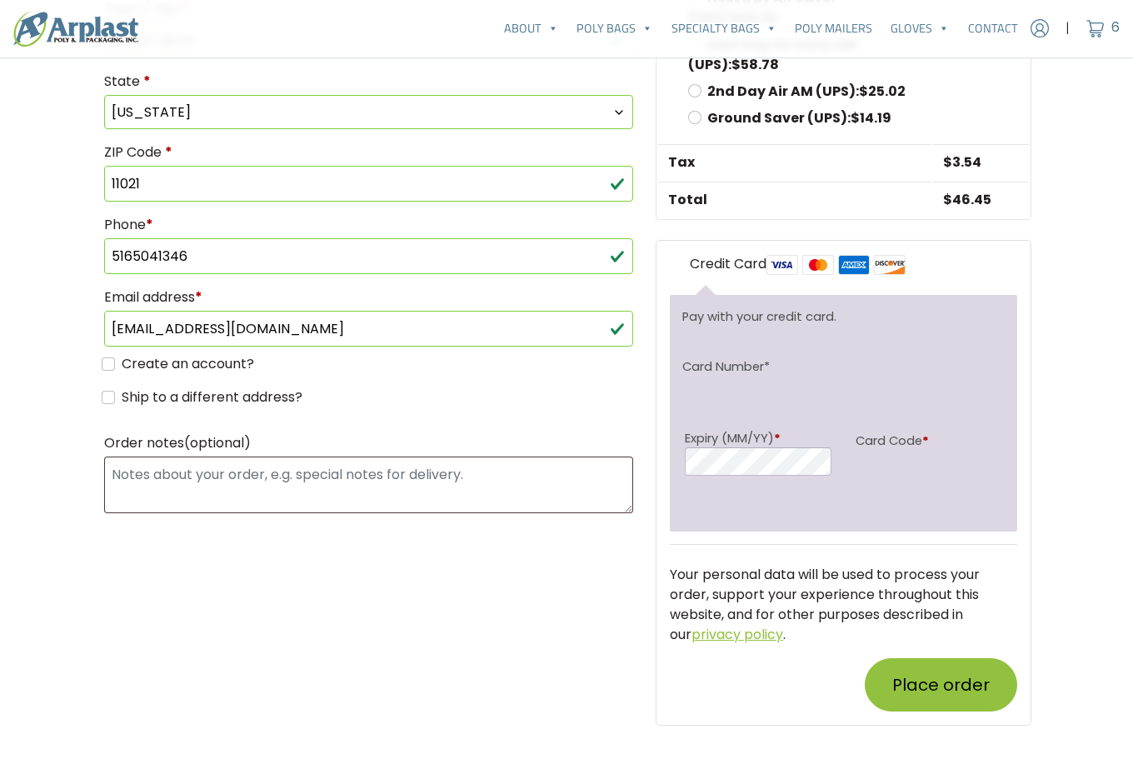
scroll to position [1000, 0]
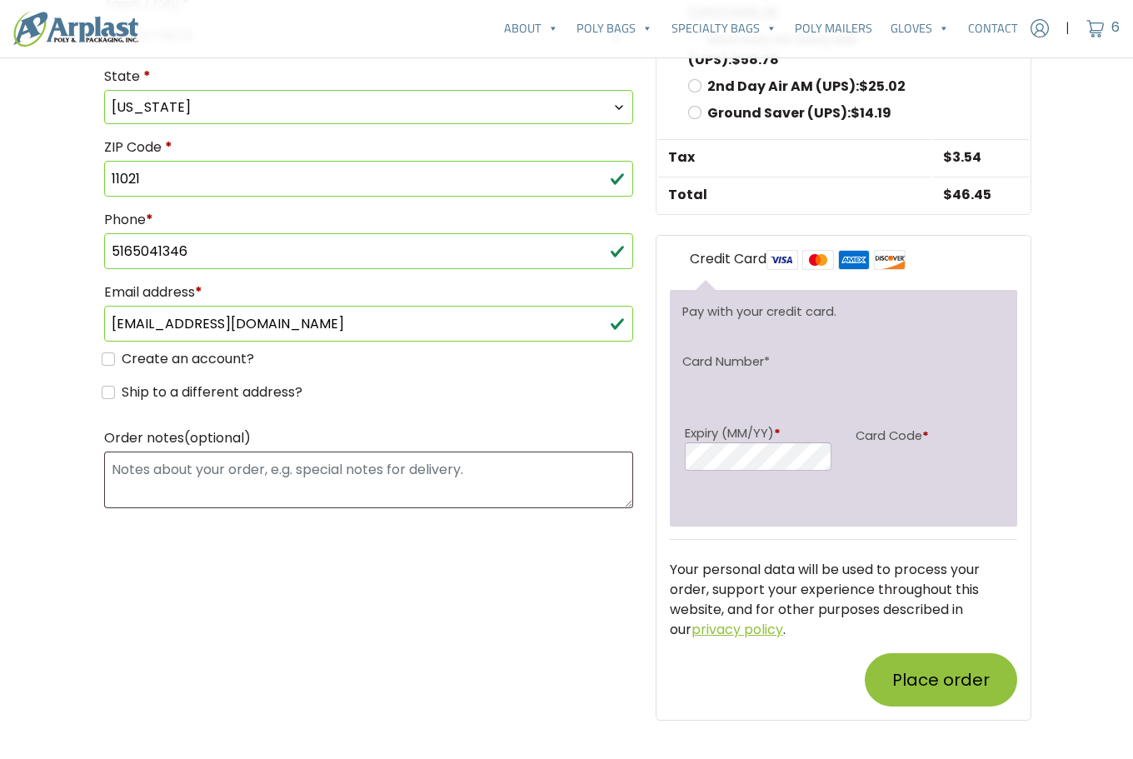
click at [515, 594] on div "Billing details First name * [PERSON_NAME] Last name * [PERSON_NAME] Company na…" at bounding box center [369, 164] width 554 height 1059
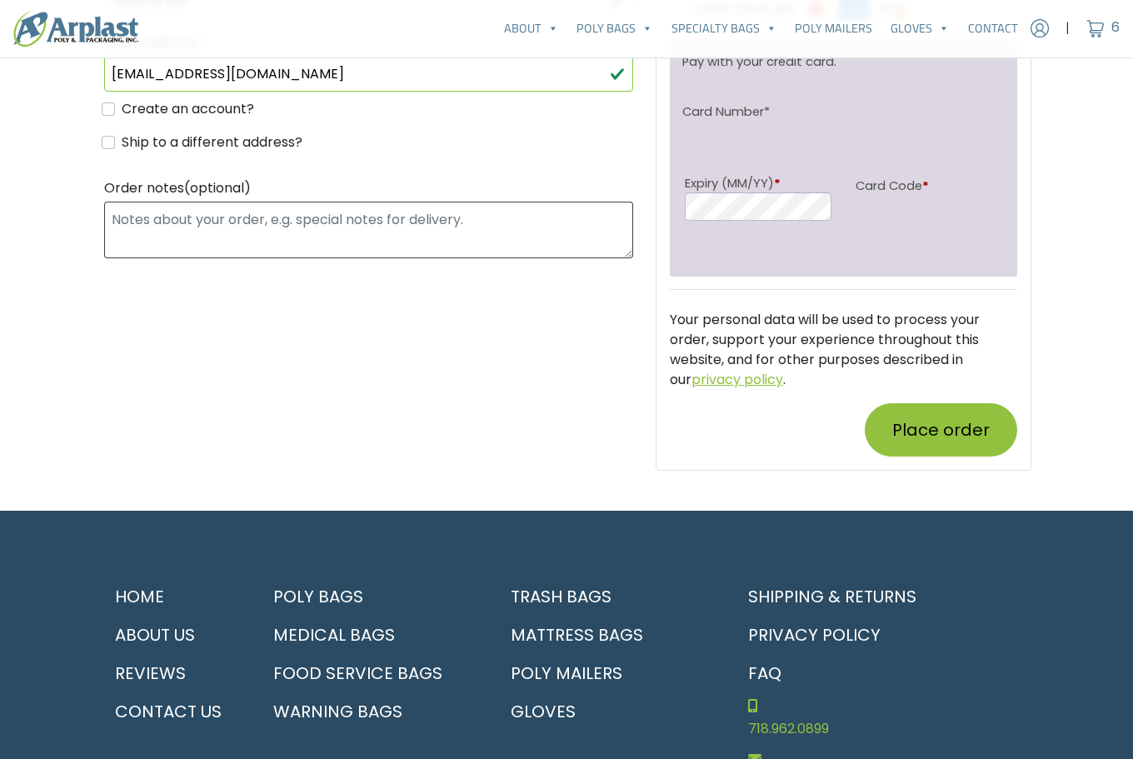
scroll to position [1083, 0]
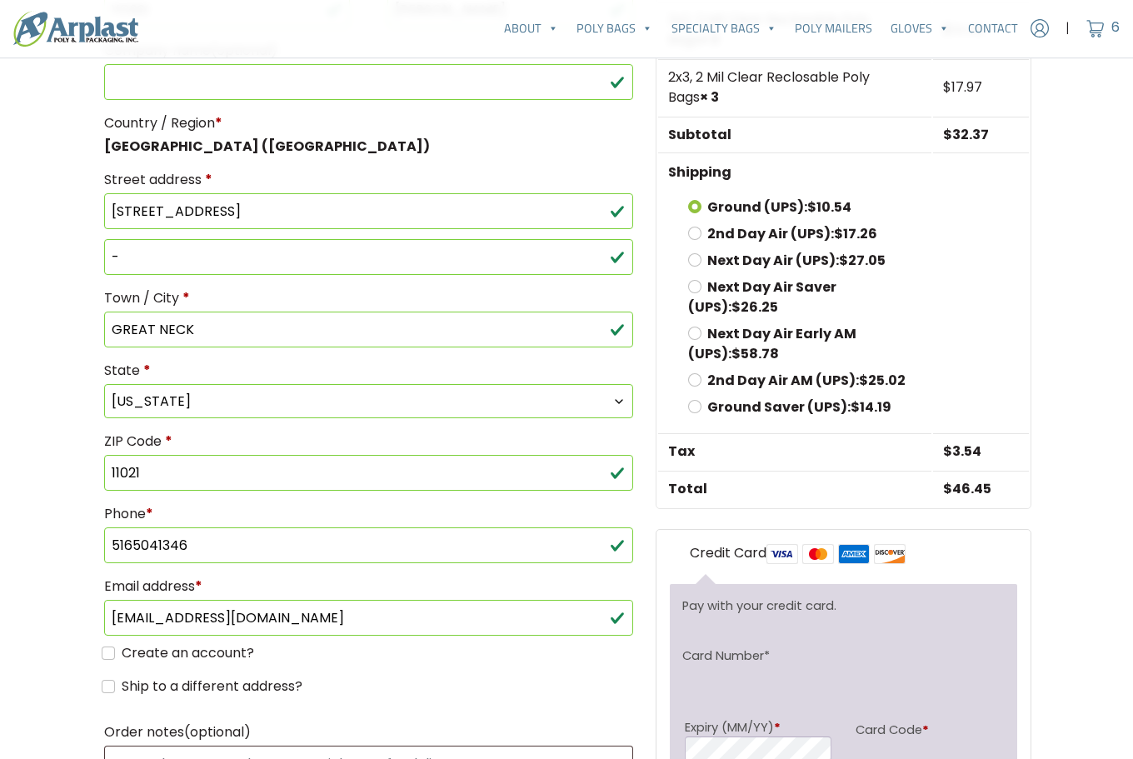
scroll to position [583, 0]
